Goal: Check status: Check status

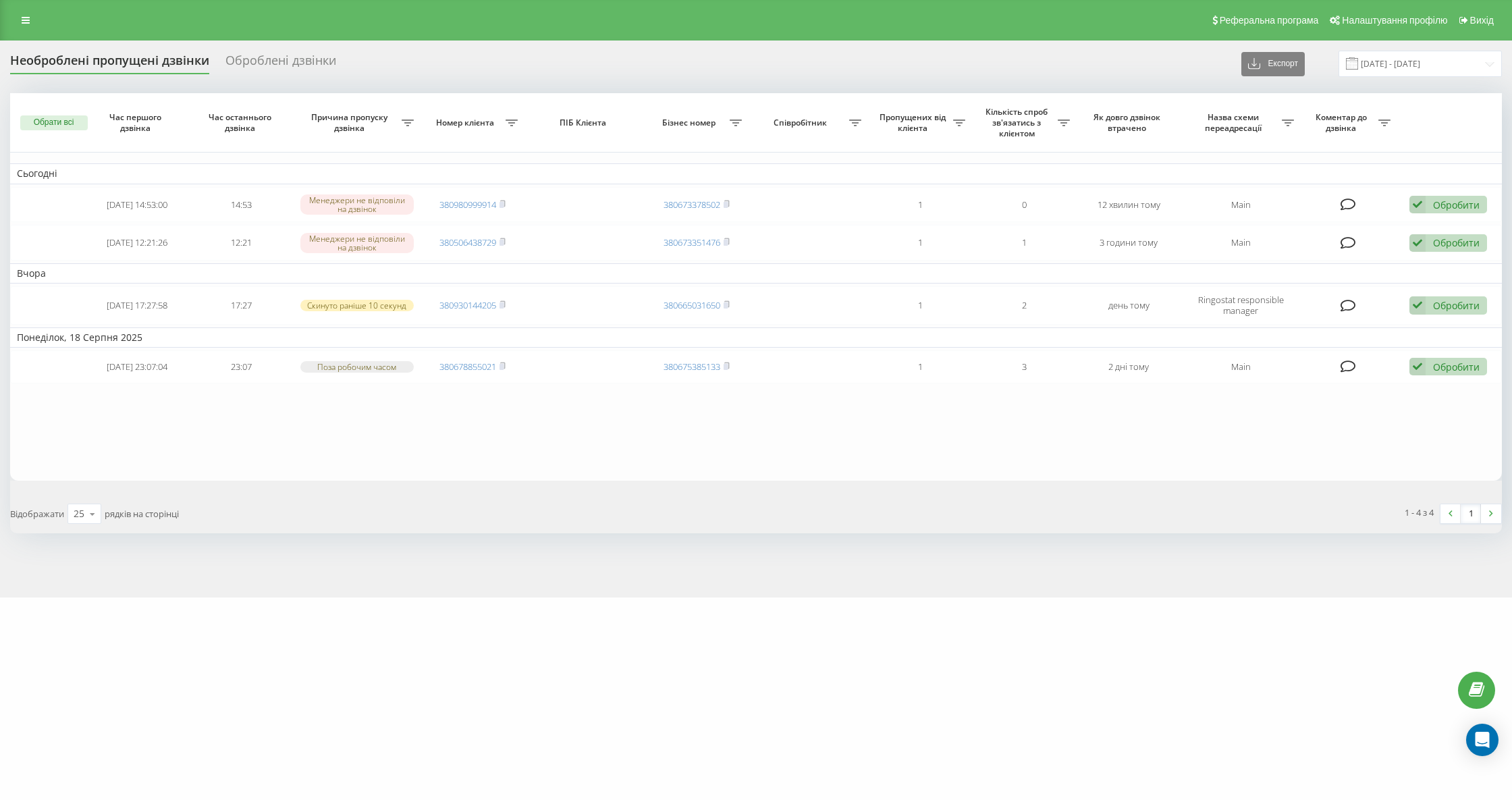
click at [158, 67] on div "Необроблені пропущені дзвінки" at bounding box center [110, 64] width 199 height 21
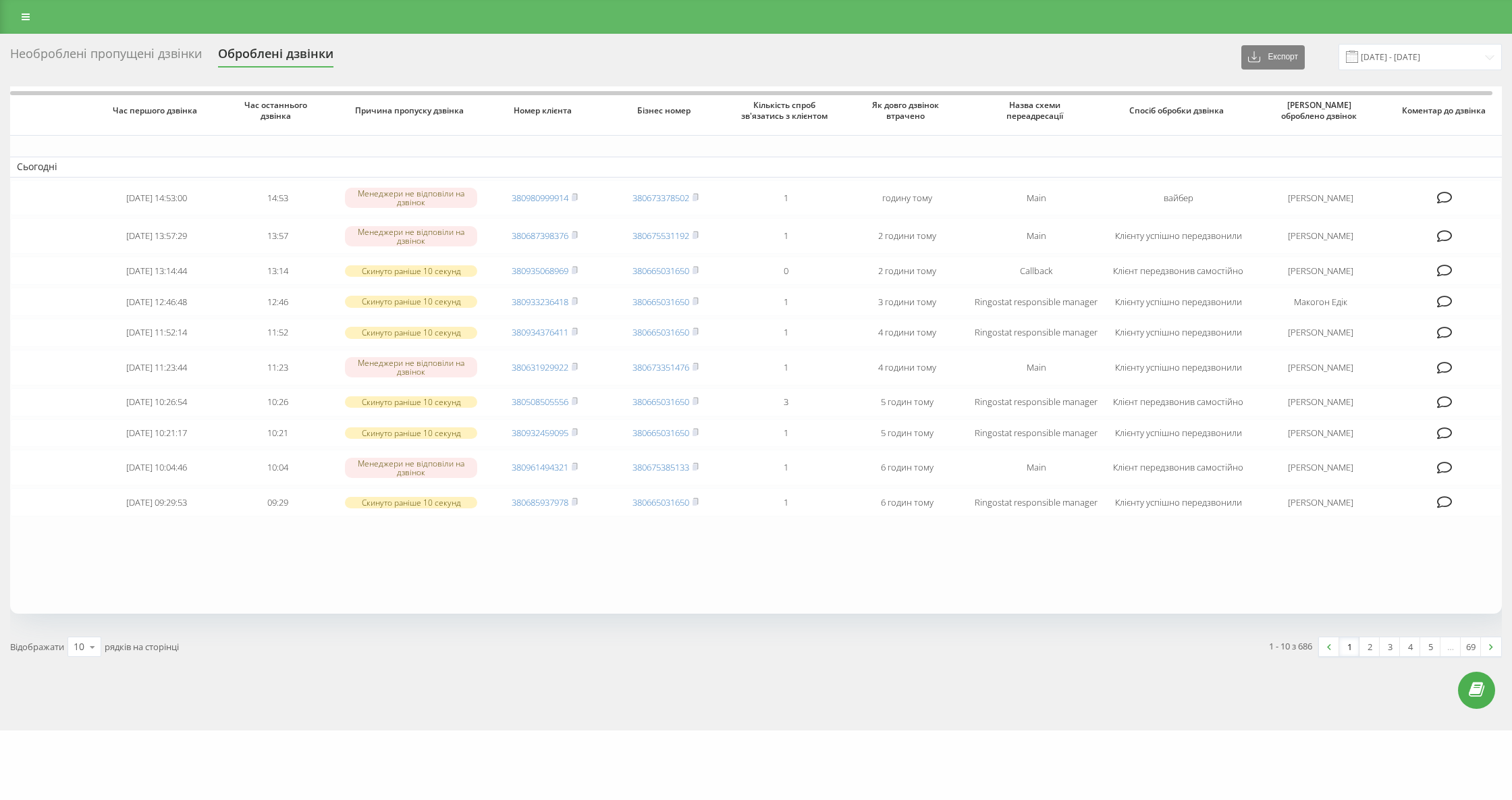
click at [126, 55] on div "Необроблені пропущені дзвінки" at bounding box center [106, 57] width 191 height 21
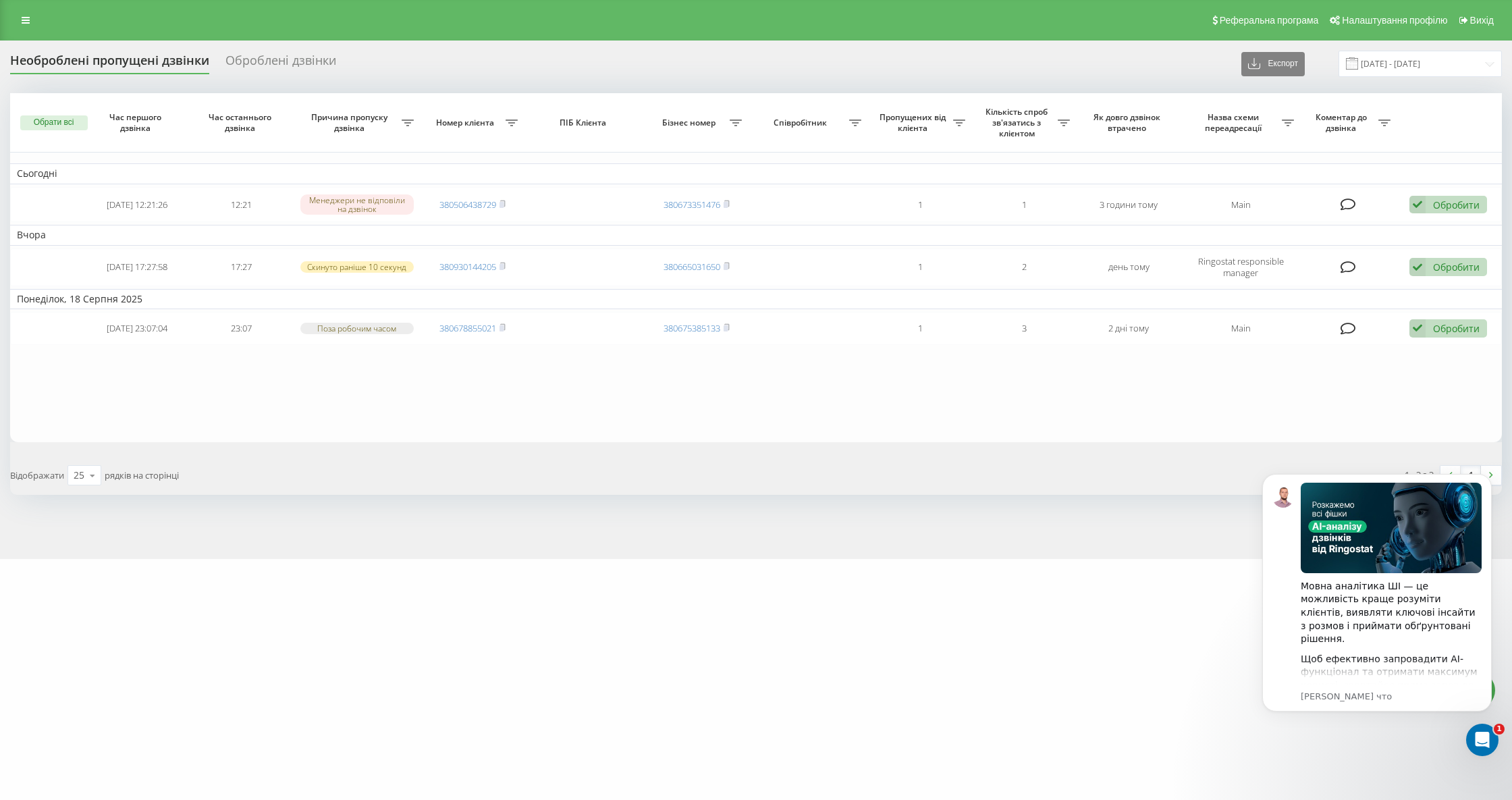
click at [155, 65] on div "Необроблені пропущені дзвінки" at bounding box center [110, 64] width 199 height 21
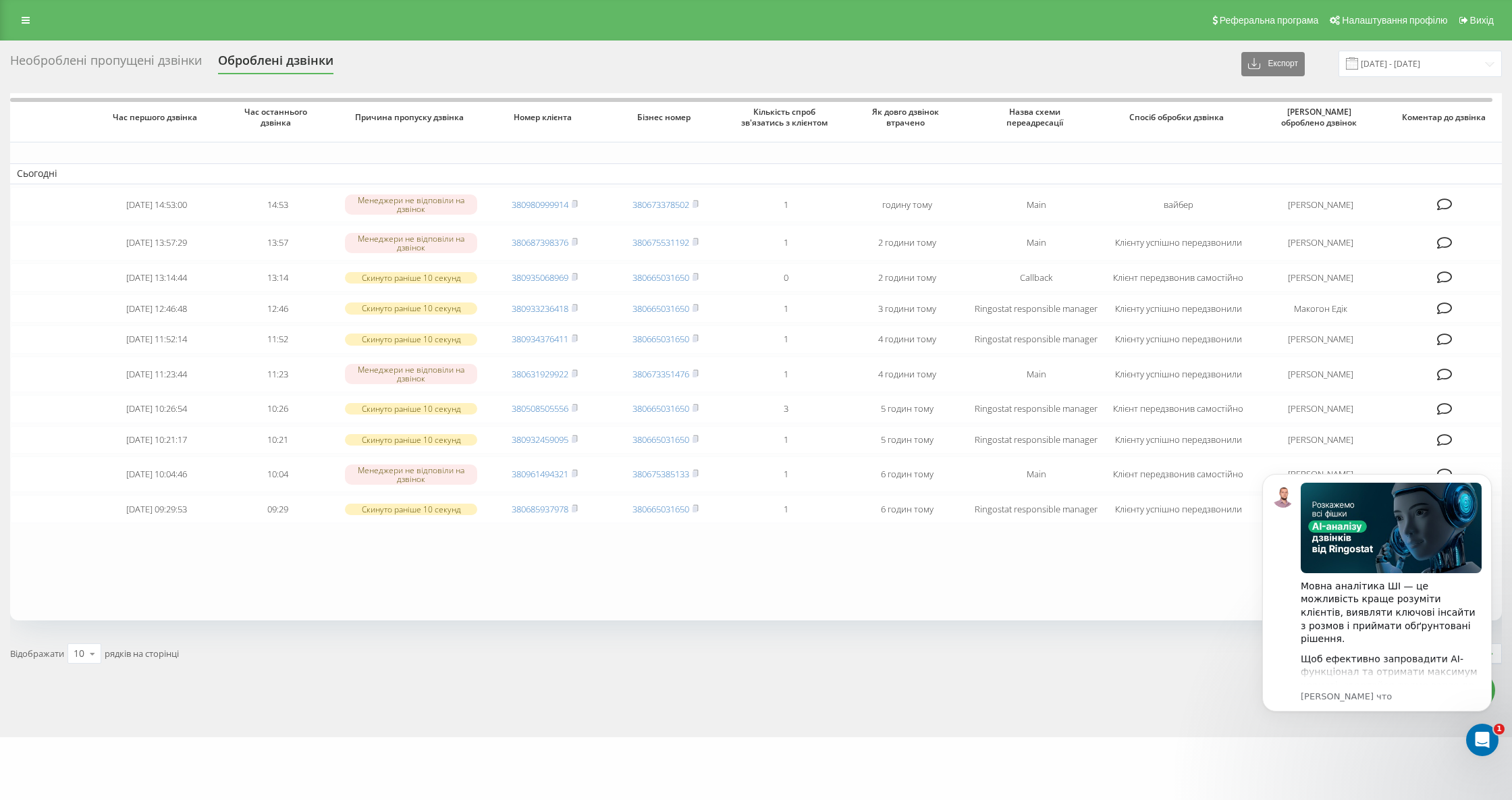
click at [131, 65] on div "Необроблені пропущені дзвінки" at bounding box center [106, 64] width 191 height 21
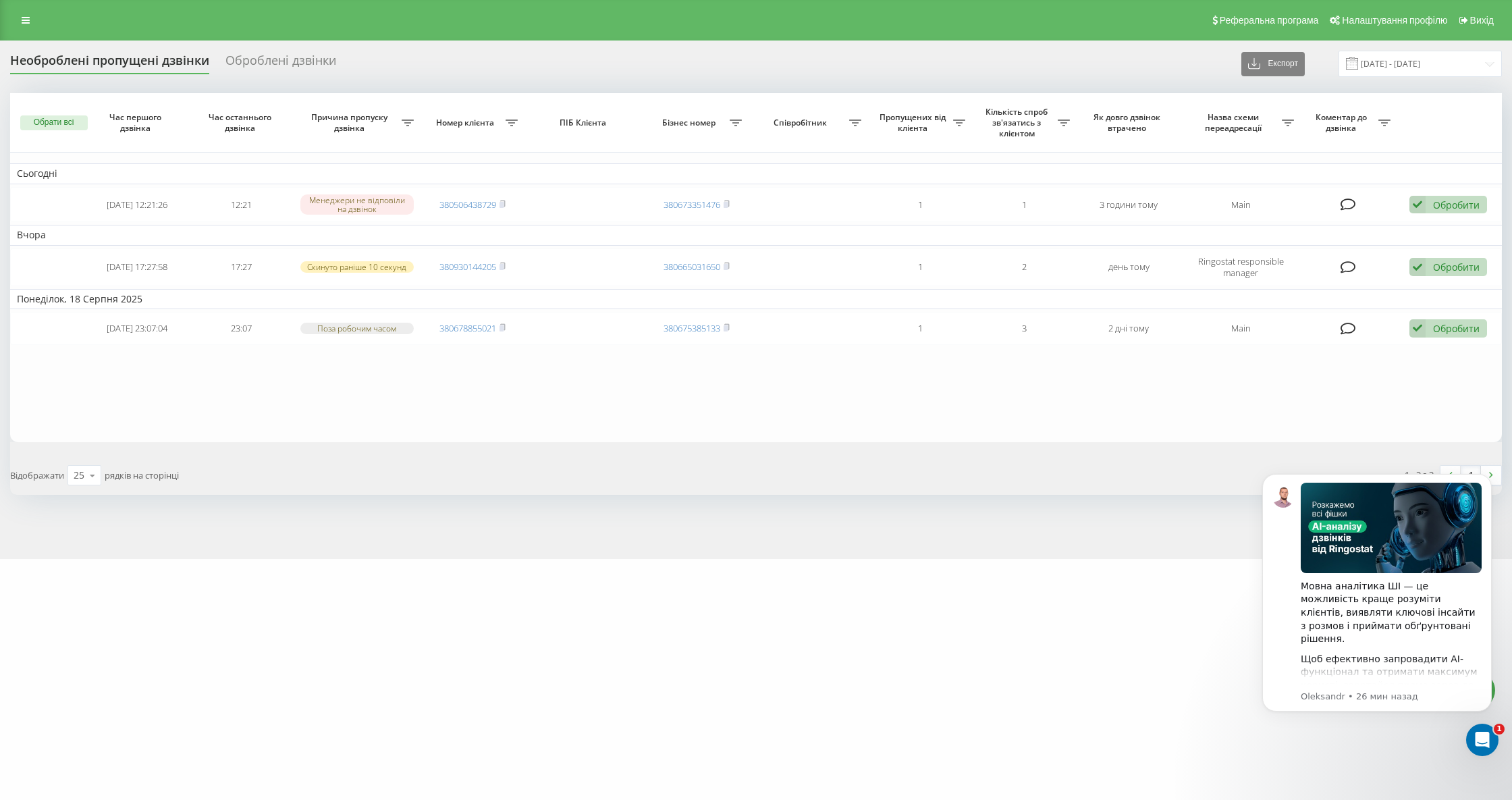
click at [126, 64] on div "Необроблені пропущені дзвінки" at bounding box center [110, 64] width 199 height 21
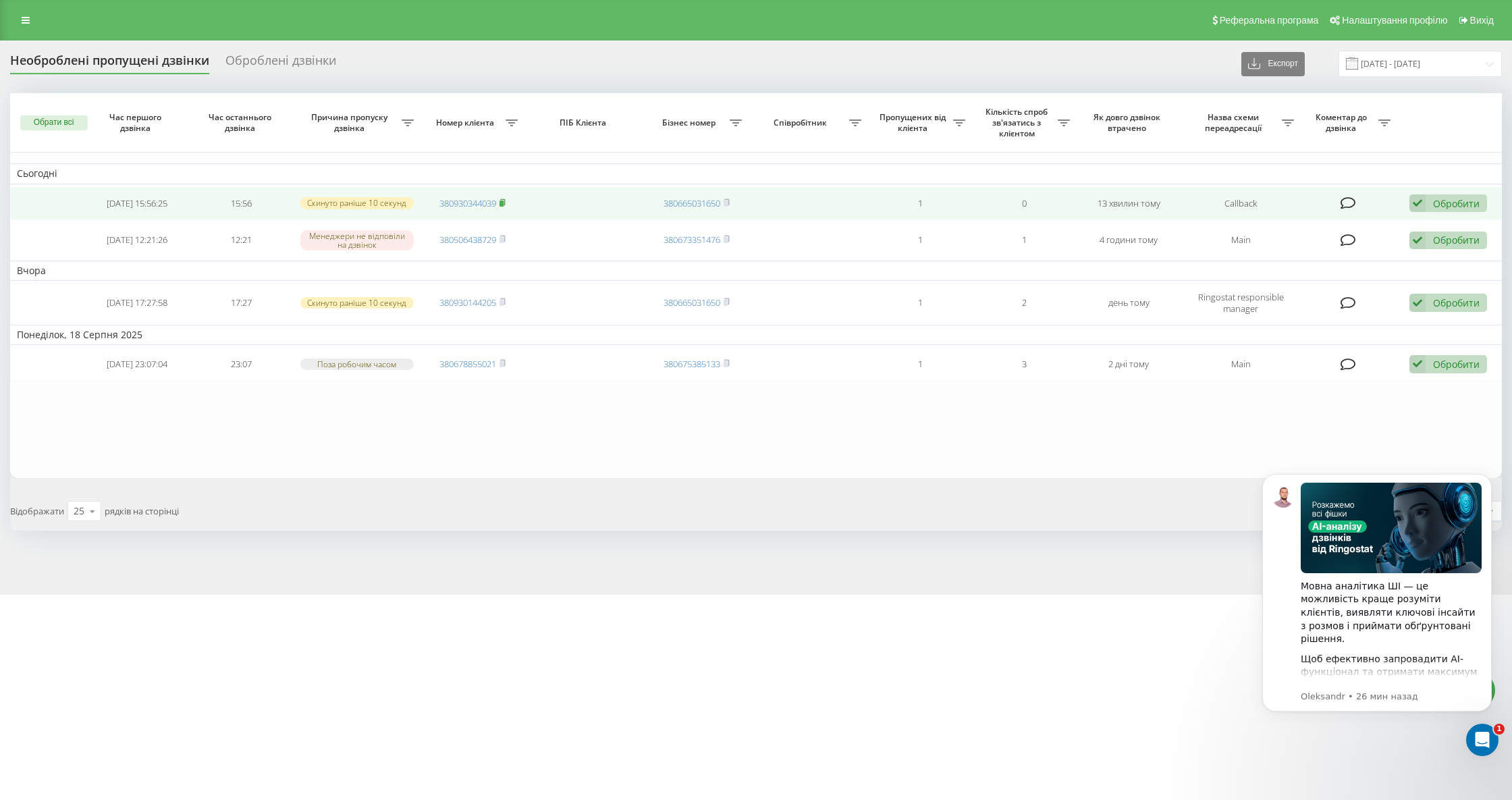
click at [503, 198] on icon at bounding box center [503, 201] width 4 height 6
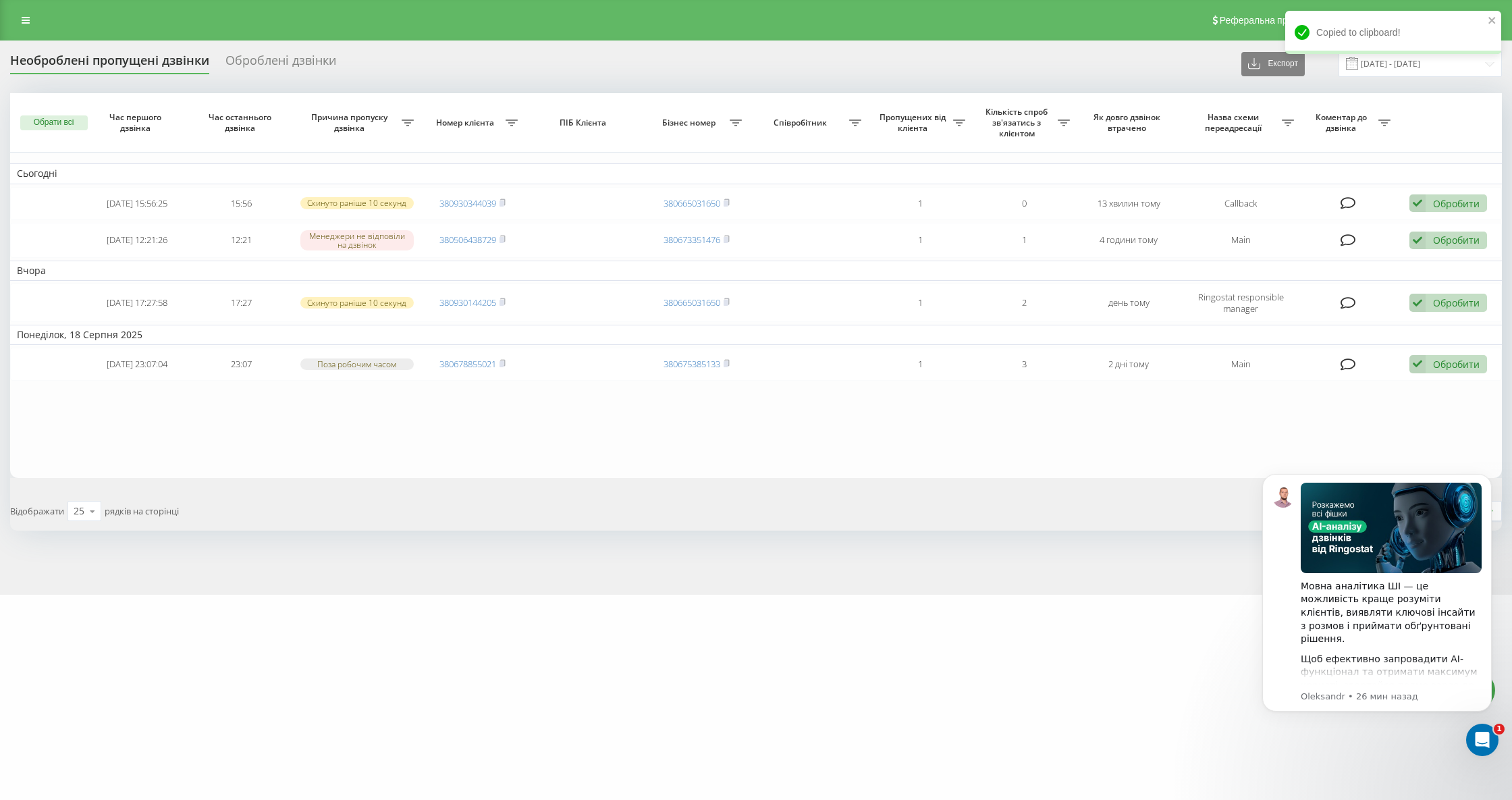
click at [101, 60] on div "Необроблені пропущені дзвінки" at bounding box center [110, 64] width 199 height 21
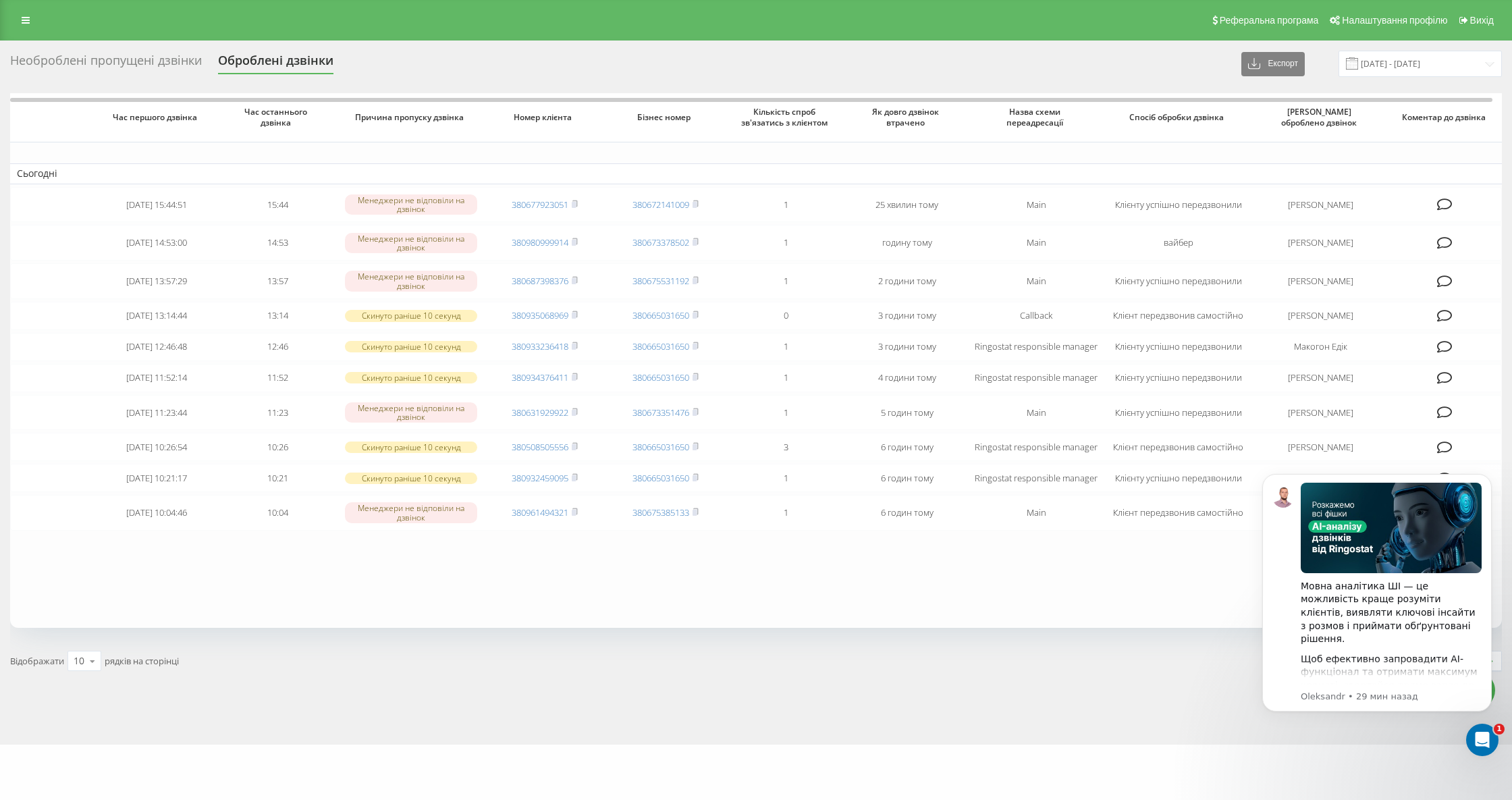
click at [120, 58] on div "Необроблені пропущені дзвінки" at bounding box center [106, 64] width 191 height 21
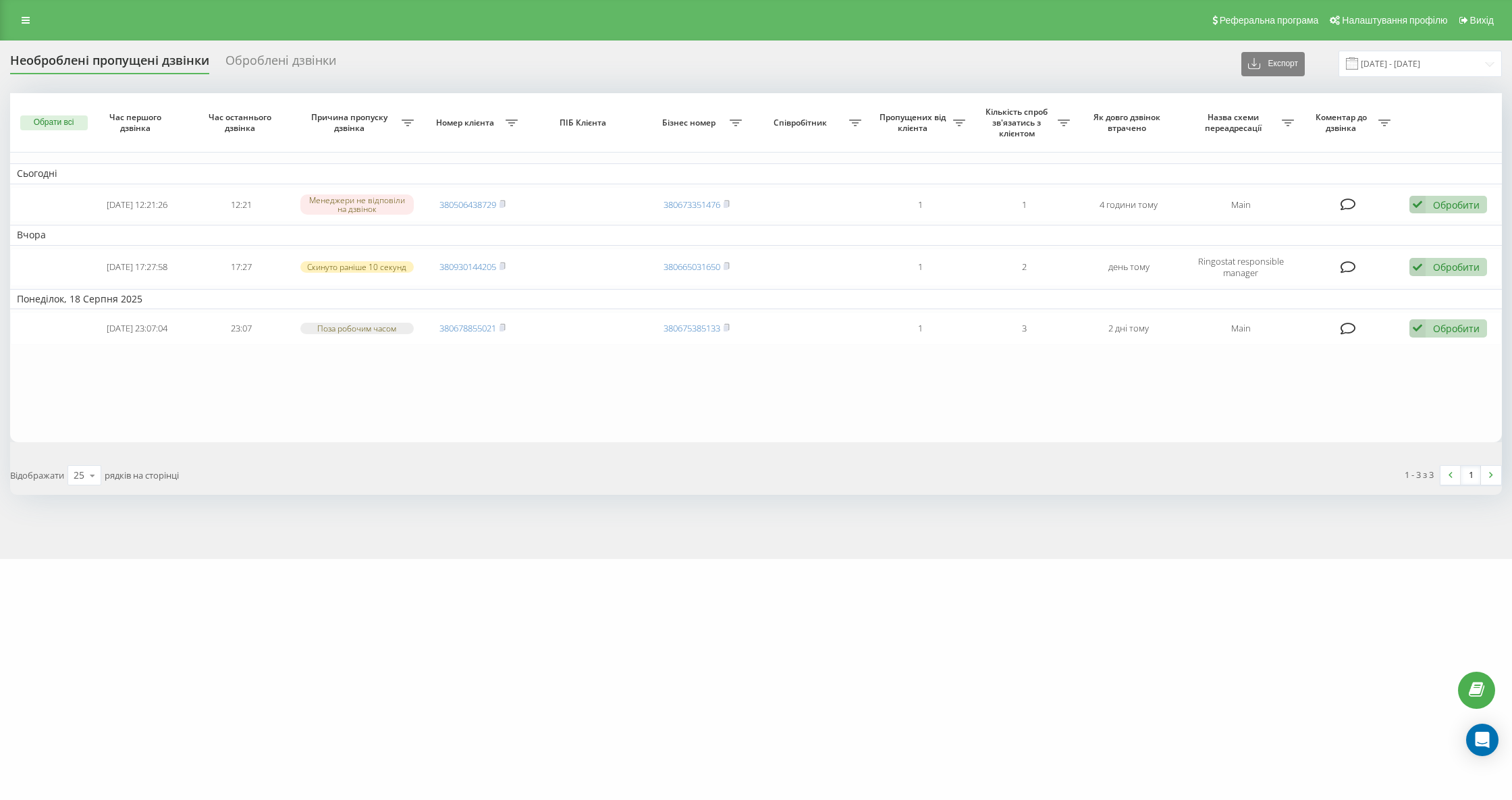
click at [114, 51] on div "Необроблені пропущені дзвінки Оброблені дзвінки Експорт .csv .xlsx [DATE] - [DA…" at bounding box center [756, 64] width 1492 height 27
click at [120, 63] on div "Необроблені пропущені дзвінки" at bounding box center [110, 64] width 199 height 21
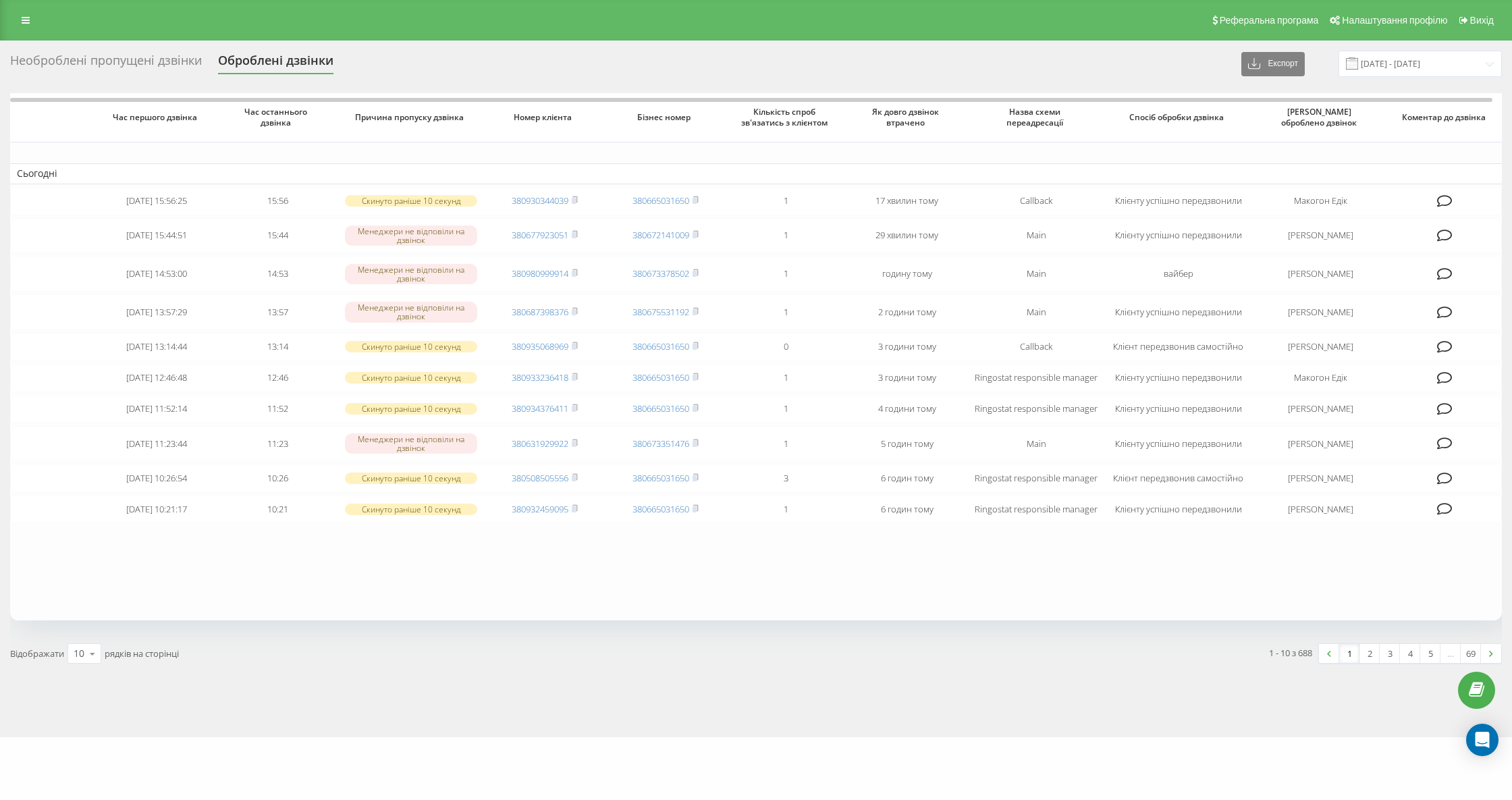
click at [124, 51] on div "Необроблені пропущені дзвінки Оброблені дзвінки Експорт .csv .xlsx [DATE] - [DA…" at bounding box center [756, 64] width 1492 height 27
click at [134, 76] on div "Необроблені пропущені дзвінки Оброблені дзвінки Експорт .csv .xlsx [DATE] - [DA…" at bounding box center [756, 64] width 1492 height 27
click at [135, 65] on div "Необроблені пропущені дзвінки" at bounding box center [106, 64] width 191 height 21
